Goal: Information Seeking & Learning: Understand process/instructions

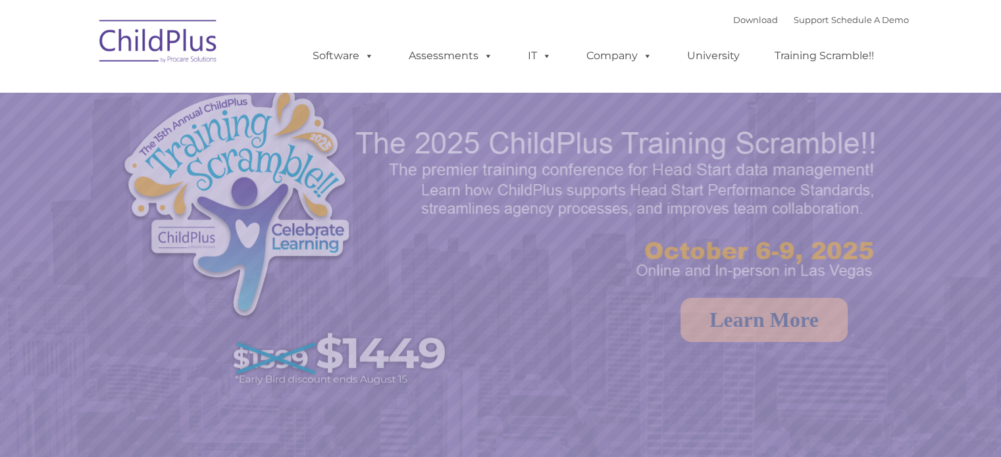
select select "MEDIUM"
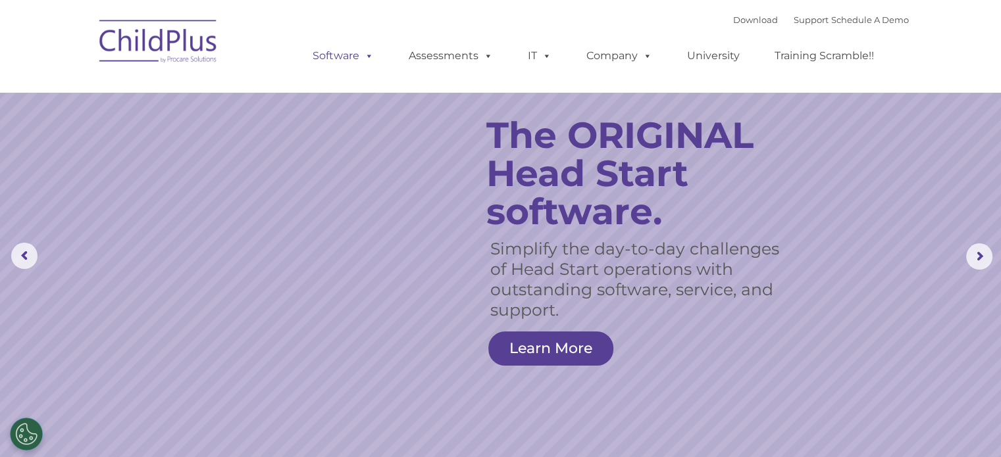
click at [371, 57] on span at bounding box center [366, 55] width 14 height 12
click at [336, 60] on link "Software" at bounding box center [342, 56] width 87 height 26
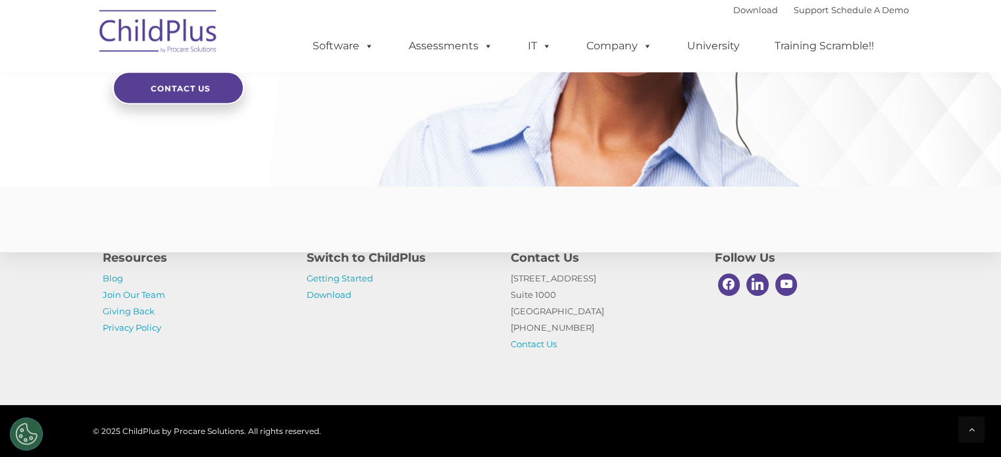
scroll to position [3266, 0]
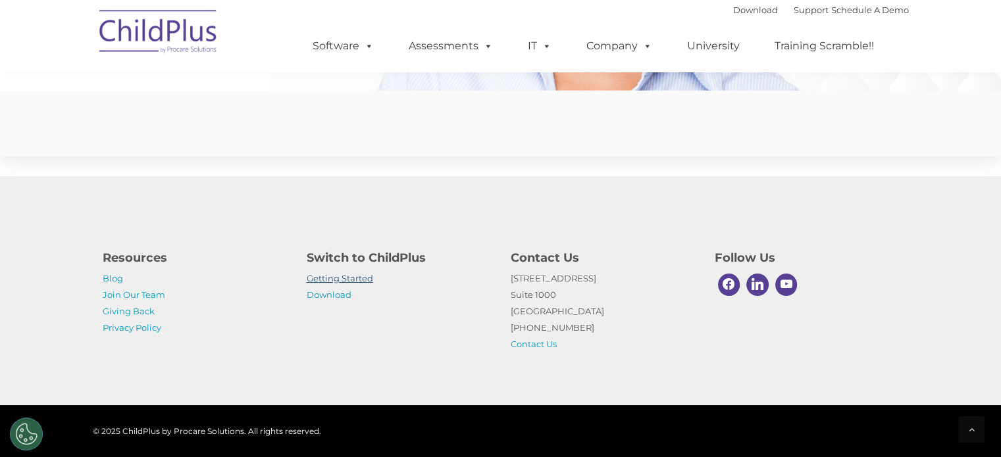
click at [339, 278] on link "Getting Started" at bounding box center [340, 278] width 66 height 11
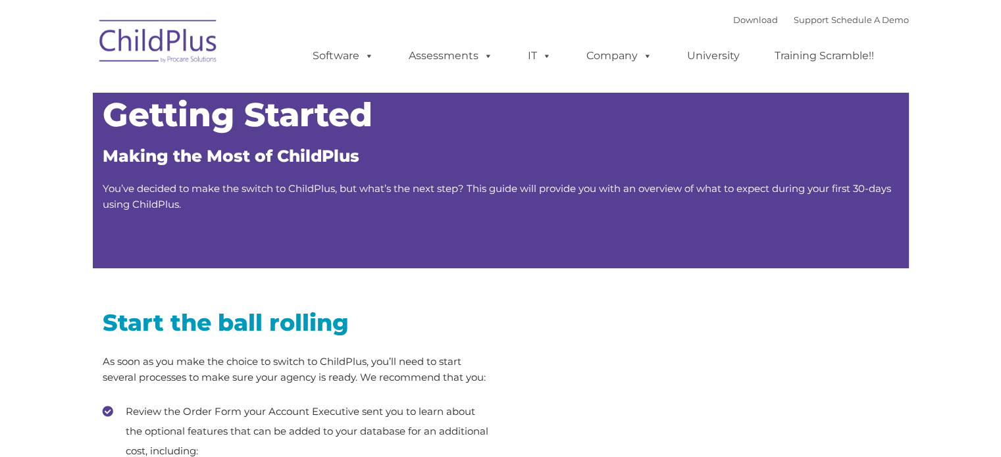
type input ""
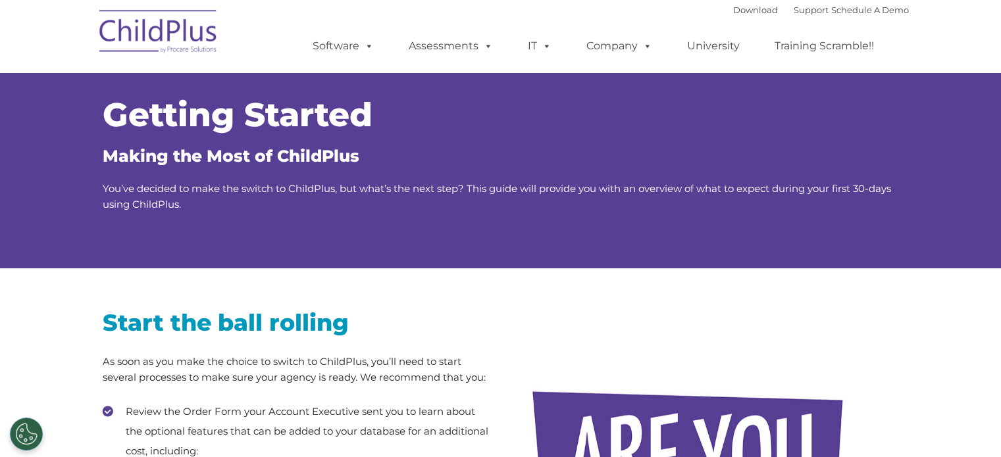
drag, startPoint x: 924, startPoint y: 197, endPoint x: 933, endPoint y: 247, distance: 51.5
click at [933, 247] on div "Getting Started Making the Most of ChildPlus You’ve decided to make the switch …" at bounding box center [500, 157] width 1001 height 222
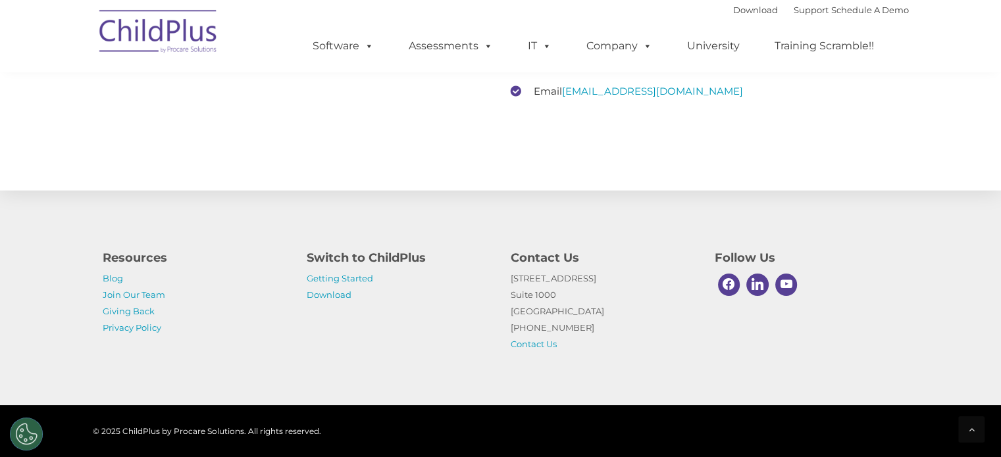
scroll to position [2047, 0]
